Goal: Obtain resource: Download file/media

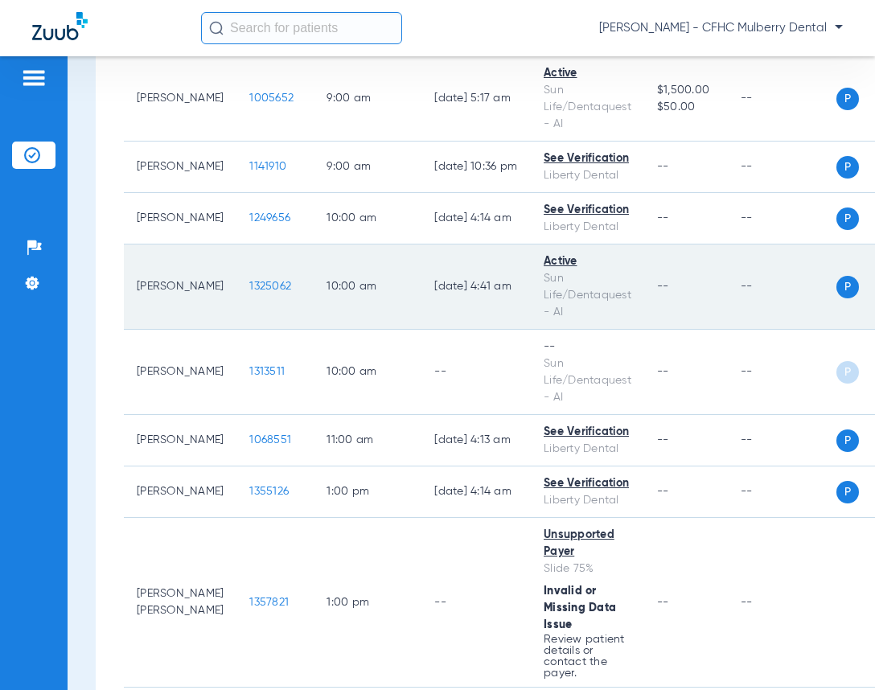
scroll to position [724, 0]
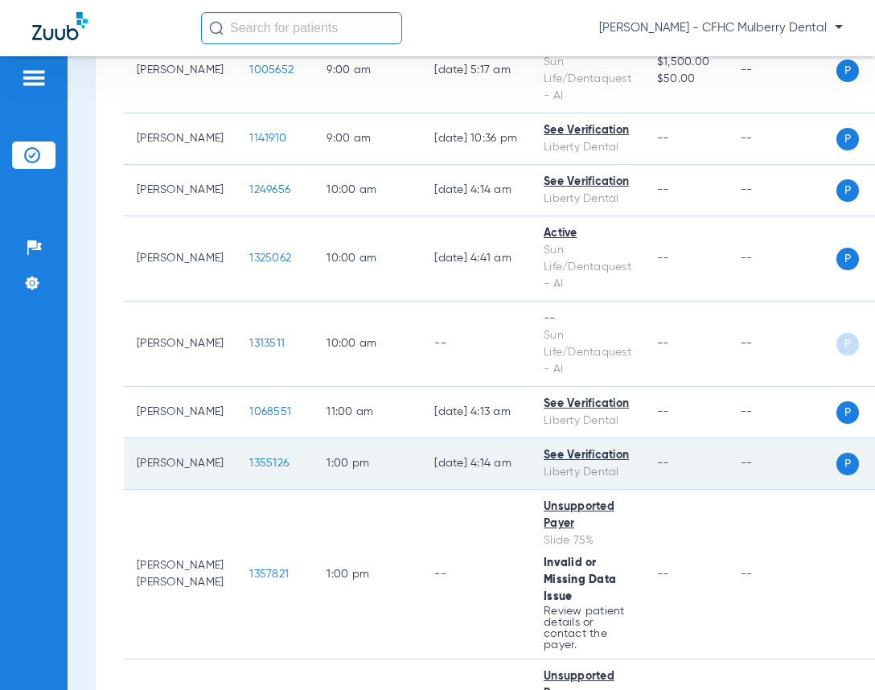
click at [244, 466] on td "1355126" at bounding box center [274, 463] width 77 height 51
click at [244, 468] on td "1355126" at bounding box center [274, 463] width 77 height 51
click at [248, 467] on td "1355126" at bounding box center [274, 463] width 77 height 51
drag, startPoint x: 248, startPoint y: 467, endPoint x: 238, endPoint y: 479, distance: 15.4
click at [249, 469] on span "1355126" at bounding box center [268, 462] width 39 height 11
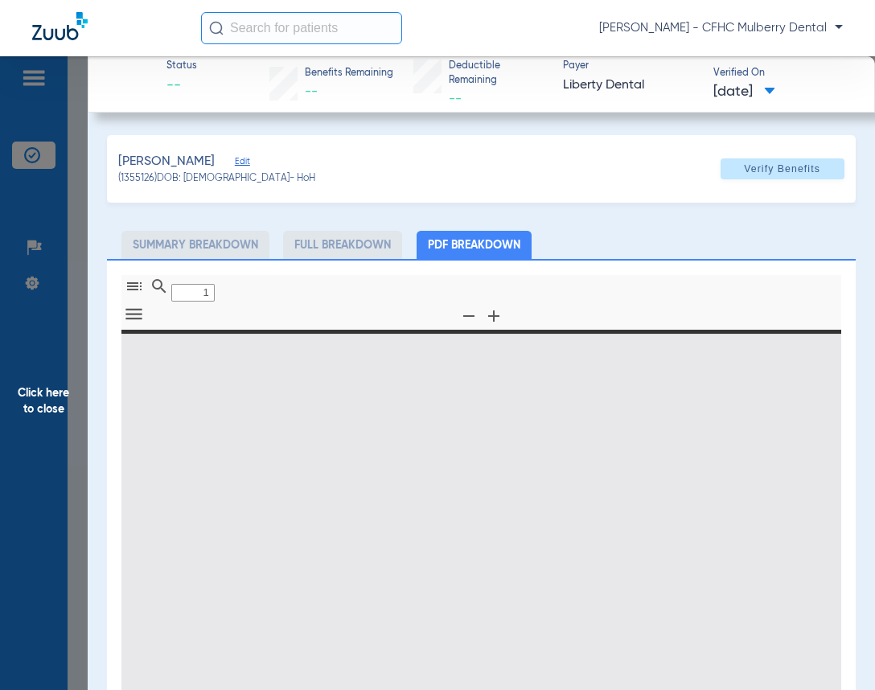
type input "0"
select select "page-width"
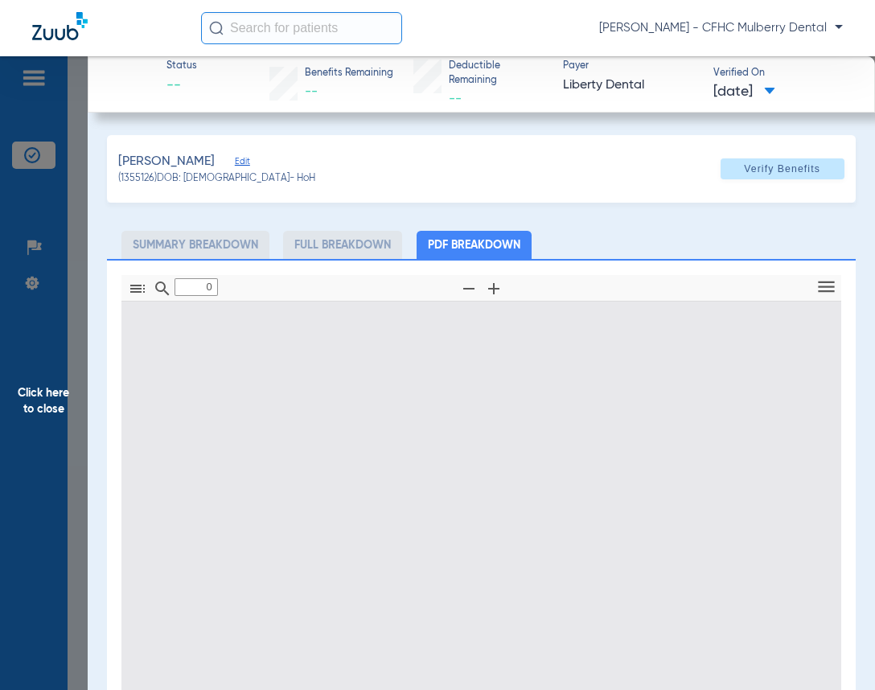
type input "1"
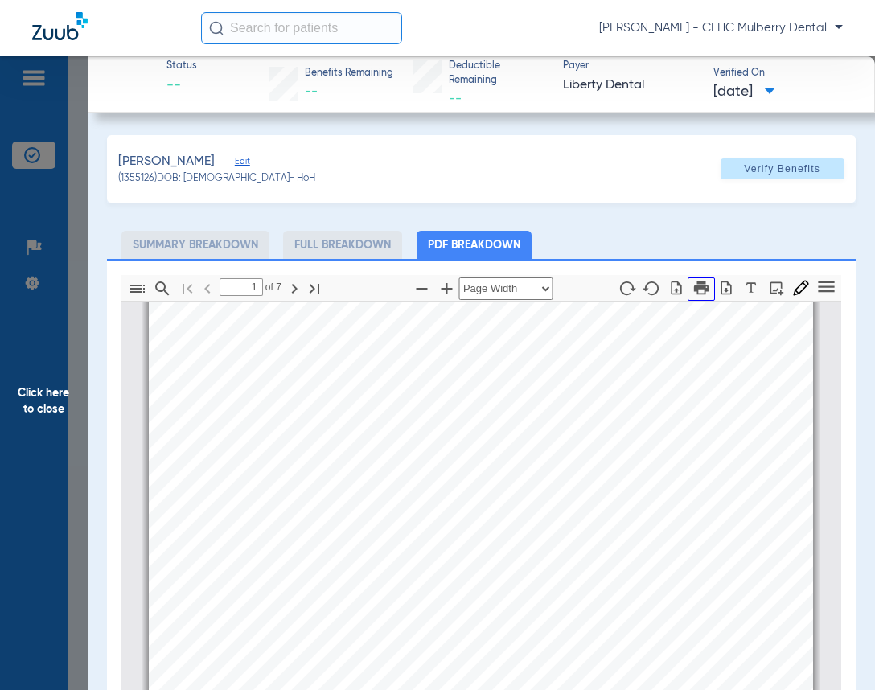
click at [692, 284] on icon "button" at bounding box center [701, 288] width 18 height 18
click at [260, 550] on div "Information provided below will be cross-checked with member eligibility record…" at bounding box center [481, 536] width 664 height 470
drag, startPoint x: 6, startPoint y: 397, endPoint x: 228, endPoint y: 264, distance: 258.3
click at [10, 397] on span "Click here to close" at bounding box center [44, 401] width 88 height 690
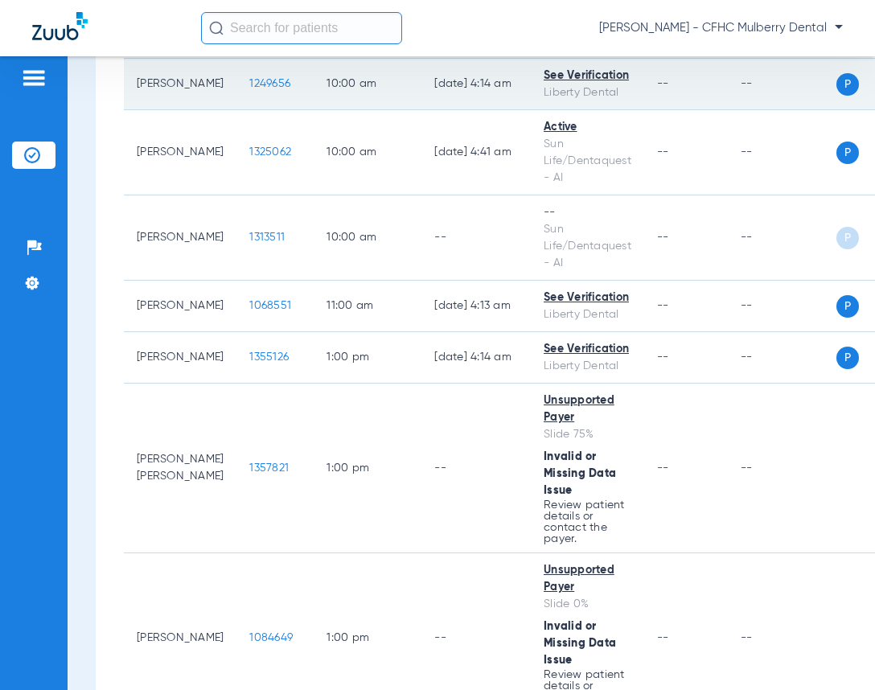
scroll to position [965, 0]
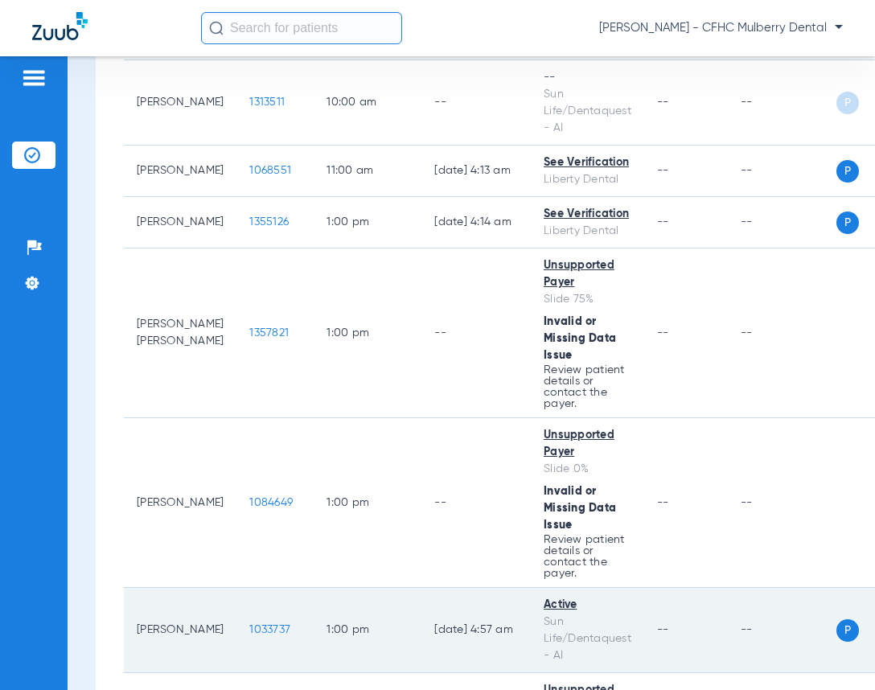
click at [249, 635] on span "1033737" at bounding box center [269, 629] width 41 height 11
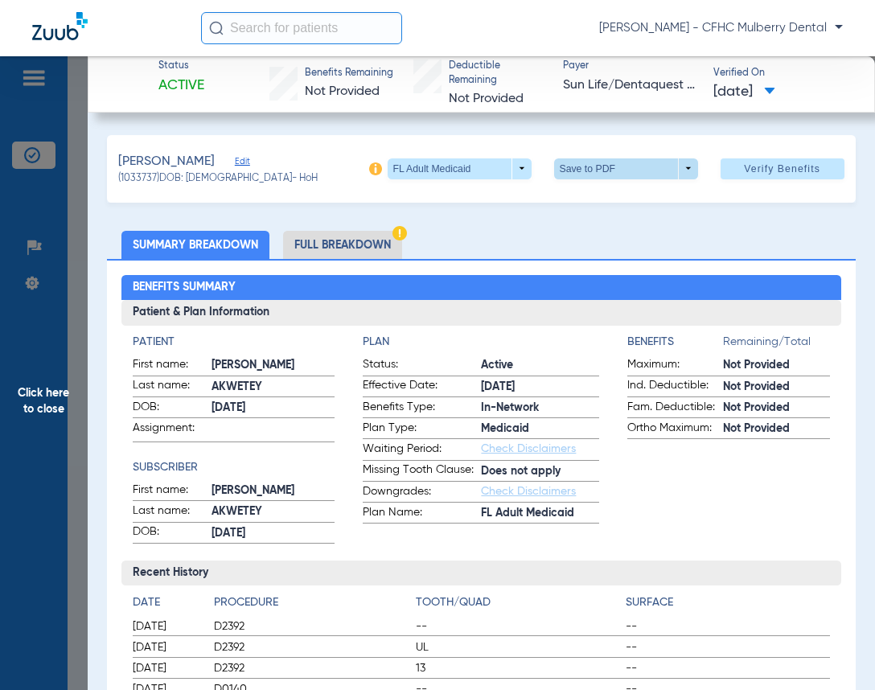
click at [660, 169] on span at bounding box center [626, 168] width 144 height 21
click at [630, 210] on button "insert_drive_file Save to PDF" at bounding box center [603, 200] width 121 height 32
